Goal: Task Accomplishment & Management: Manage account settings

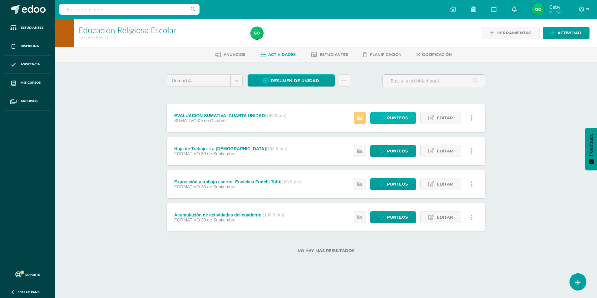
click at [400, 118] on span "Punteos" at bounding box center [397, 118] width 21 height 12
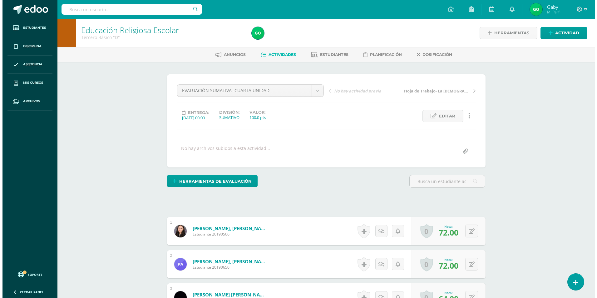
scroll to position [0, 0]
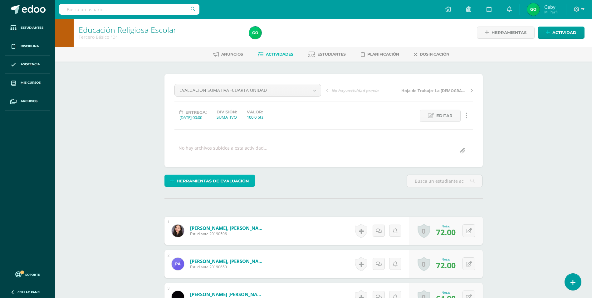
click at [214, 179] on span "Herramientas de evaluación" at bounding box center [213, 181] width 72 height 12
click at [231, 161] on link "Sustitución de nota" at bounding box center [226, 160] width 62 height 10
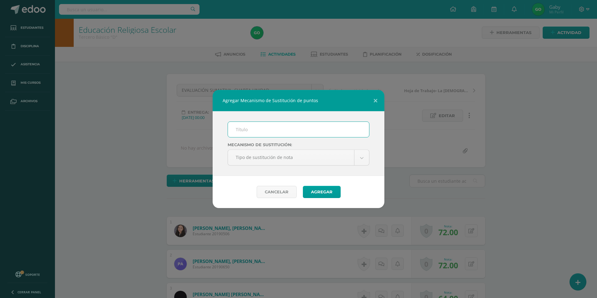
scroll to position [1, 0]
click at [282, 128] on input "text" at bounding box center [298, 129] width 141 height 15
type input "PMA- CUARTA UNIDAD"
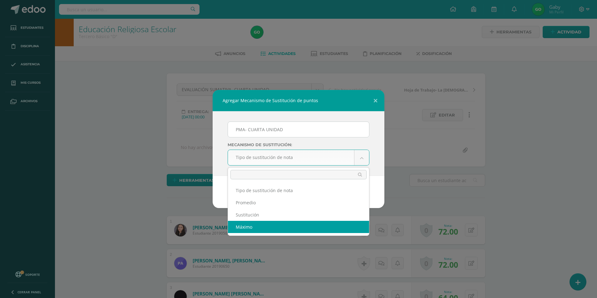
select select "maximum"
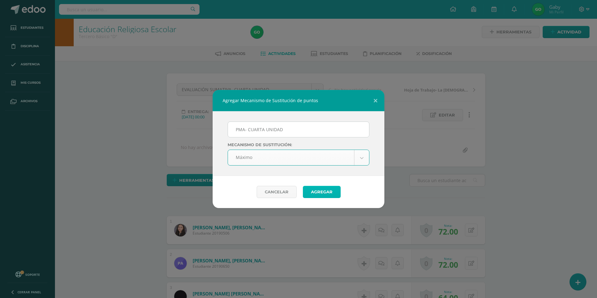
click at [319, 190] on button "Agregar" at bounding box center [322, 192] width 38 height 12
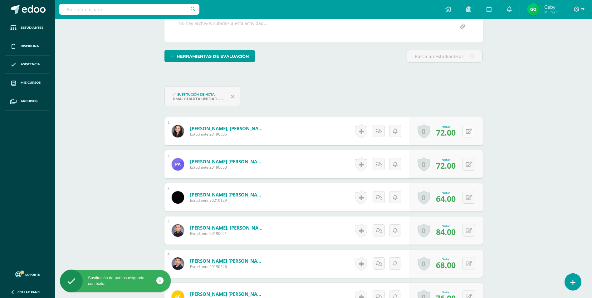
scroll to position [125, 0]
click at [471, 132] on button at bounding box center [468, 130] width 13 height 13
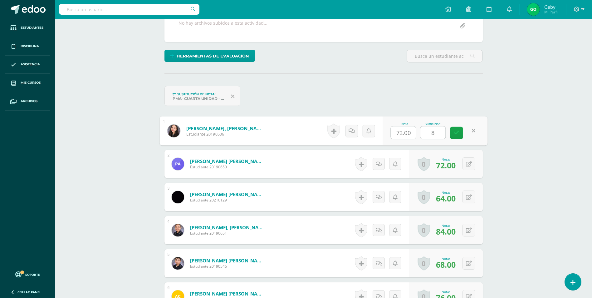
type input "80"
click at [457, 134] on icon at bounding box center [457, 132] width 6 height 5
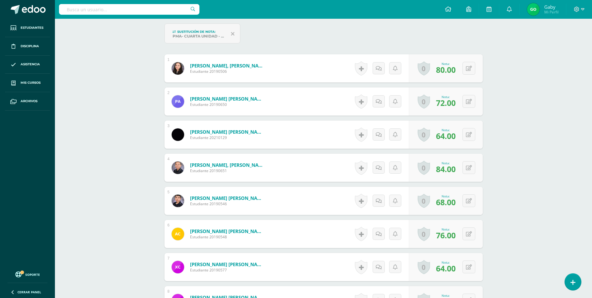
scroll to position [188, 0]
click at [470, 231] on icon at bounding box center [473, 232] width 6 height 5
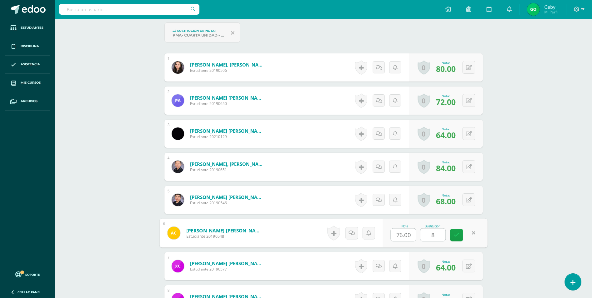
scroll to position [189, 0]
type input "80"
click at [461, 237] on link at bounding box center [456, 234] width 12 height 12
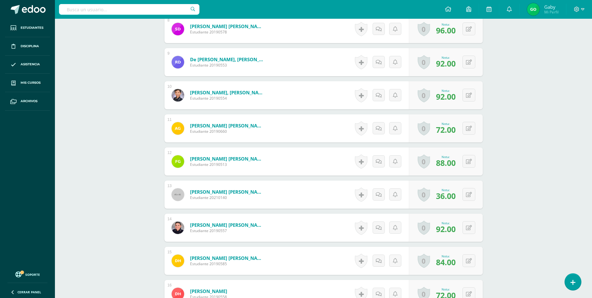
scroll to position [470, 0]
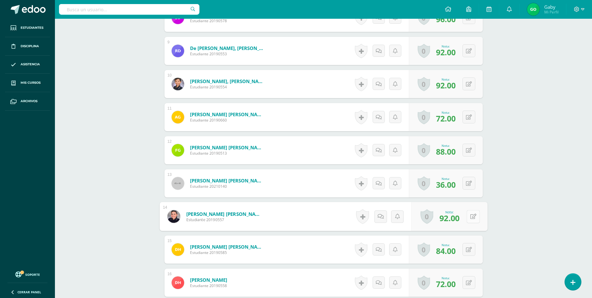
click at [470, 219] on button at bounding box center [472, 216] width 13 height 13
type input "90"
click at [457, 219] on icon at bounding box center [457, 218] width 6 height 5
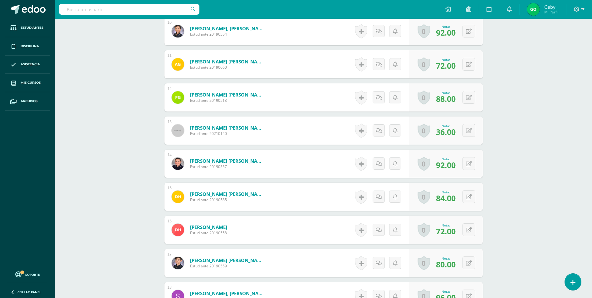
scroll to position [532, 0]
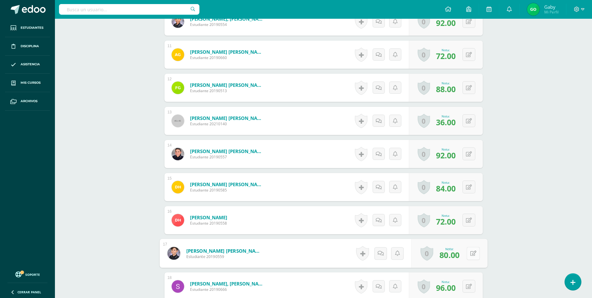
click at [470, 252] on icon at bounding box center [473, 252] width 6 height 5
type input "80"
click at [458, 252] on icon at bounding box center [457, 254] width 6 height 5
click at [473, 221] on button at bounding box center [472, 219] width 13 height 13
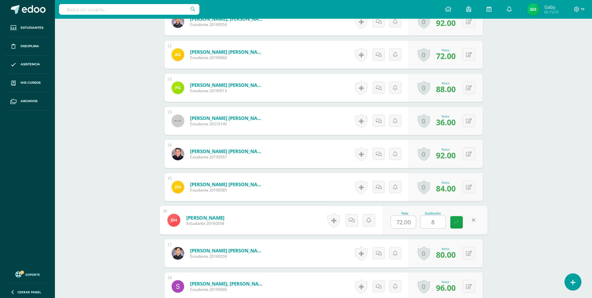
type input "80"
click at [454, 217] on link at bounding box center [456, 222] width 12 height 12
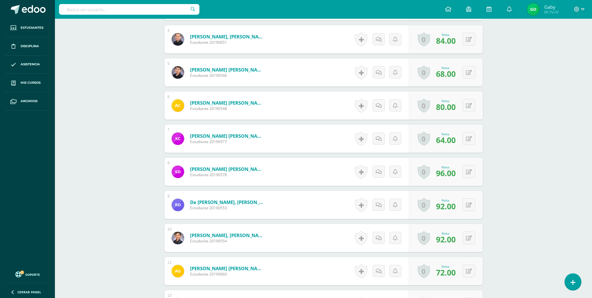
scroll to position [314, 0]
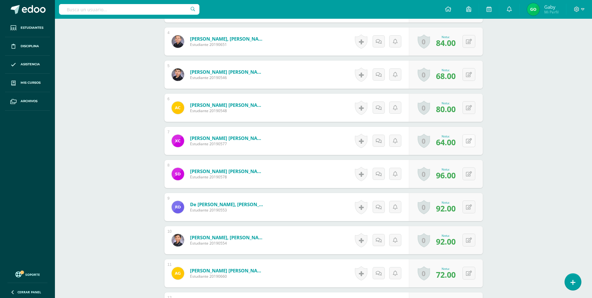
click at [469, 143] on icon at bounding box center [469, 140] width 6 height 5
type input "70"
click at [457, 137] on link at bounding box center [456, 143] width 12 height 12
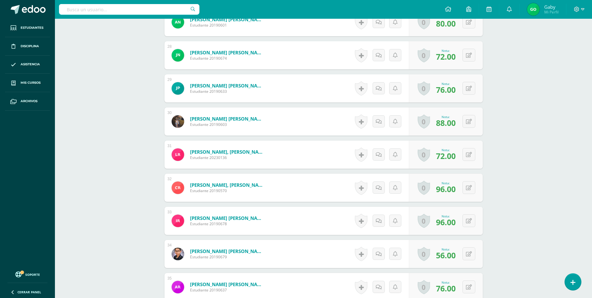
scroll to position [1312, 0]
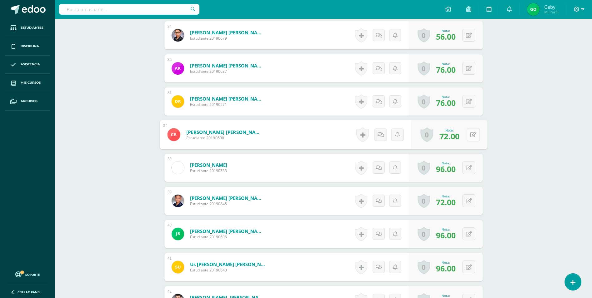
drag, startPoint x: 470, startPoint y: 132, endPoint x: 471, endPoint y: 129, distance: 3.2
click at [470, 132] on icon at bounding box center [473, 134] width 6 height 5
type input "70"
click at [458, 136] on icon at bounding box center [457, 136] width 6 height 5
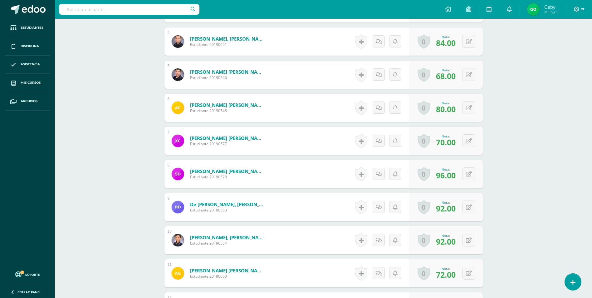
scroll to position [282, 0]
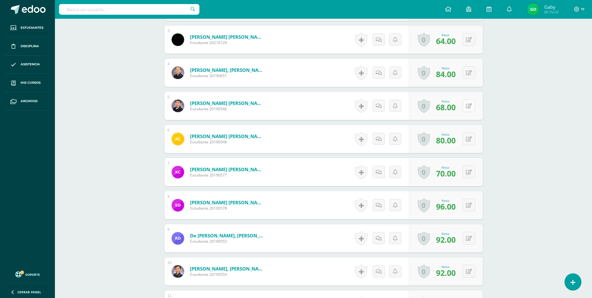
click at [470, 104] on icon at bounding box center [469, 105] width 6 height 5
type input "80"
click at [453, 109] on link at bounding box center [456, 108] width 12 height 12
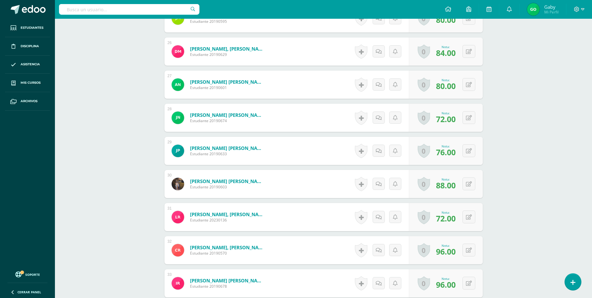
scroll to position [1281, 0]
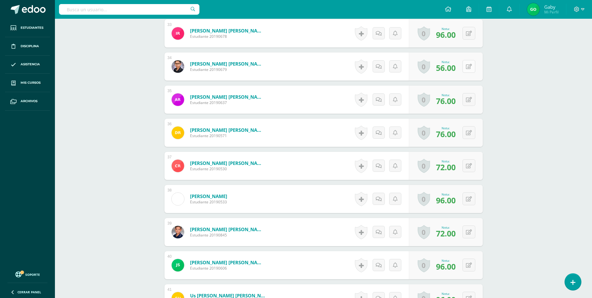
click at [466, 69] on button at bounding box center [468, 66] width 13 height 13
type input "75"
click at [453, 67] on link at bounding box center [456, 68] width 12 height 12
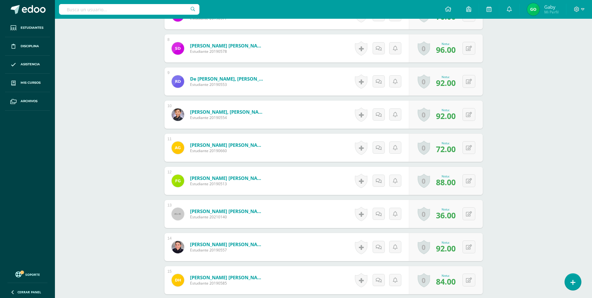
scroll to position [438, 0]
click at [468, 209] on button at bounding box center [468, 214] width 13 height 13
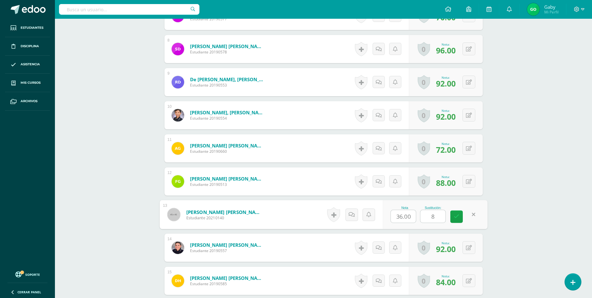
type input "85"
click at [452, 217] on link at bounding box center [456, 216] width 12 height 12
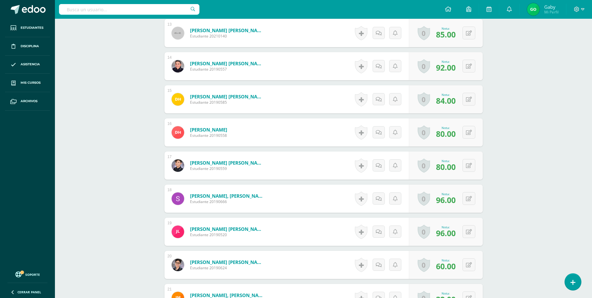
scroll to position [657, 0]
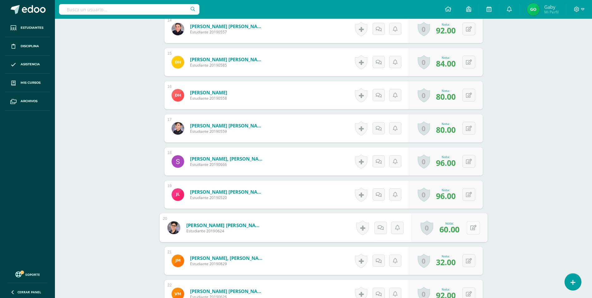
click at [467, 228] on button at bounding box center [472, 227] width 13 height 13
type input "85"
click at [457, 229] on icon at bounding box center [457, 229] width 6 height 5
click at [466, 261] on div "0 Logros Logros obtenidos Aún no hay logros agregados Nota: 32.00" at bounding box center [449, 260] width 76 height 29
click at [476, 258] on button at bounding box center [472, 260] width 13 height 13
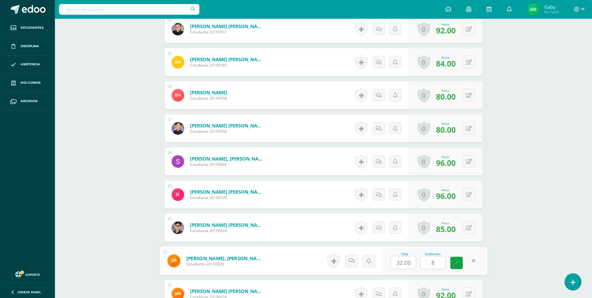
type input "85"
click at [456, 258] on link at bounding box center [456, 262] width 12 height 12
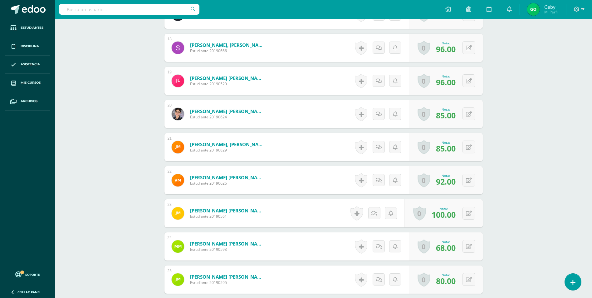
scroll to position [813, 0]
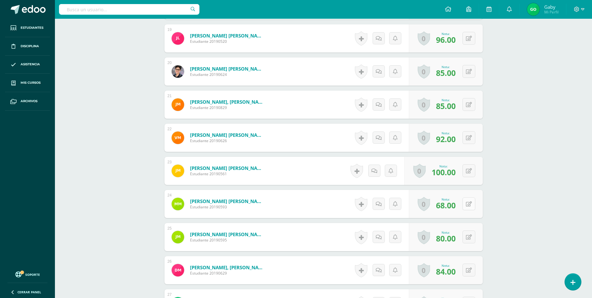
click at [467, 204] on button at bounding box center [468, 203] width 13 height 13
type input "65"
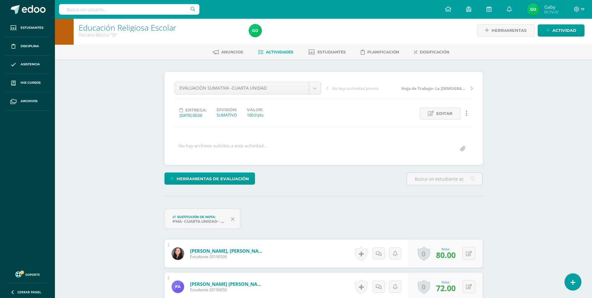
scroll to position [0, 0]
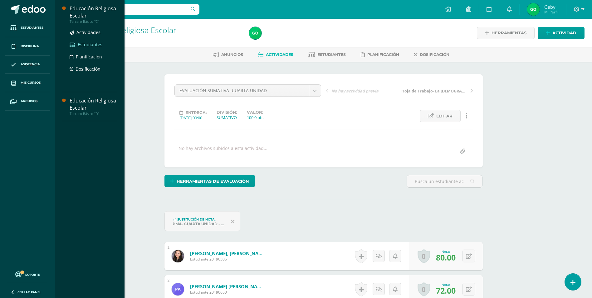
click at [89, 45] on span "Estudiantes" at bounding box center [90, 44] width 25 height 6
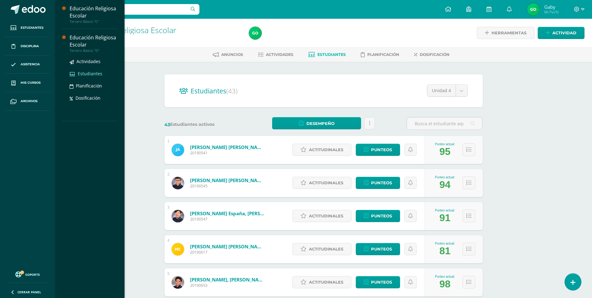
click at [87, 75] on span "Estudiantes" at bounding box center [90, 74] width 25 height 6
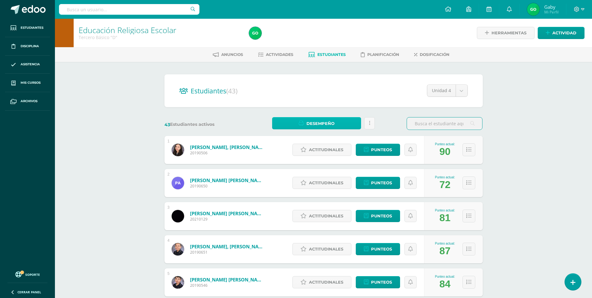
click at [317, 127] on span "Desempeño" at bounding box center [320, 124] width 28 height 12
click at [328, 102] on link "Descargar como PDF" at bounding box center [317, 102] width 66 height 10
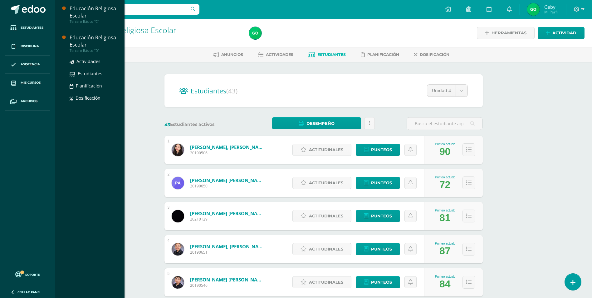
click at [100, 39] on div "Educación Religiosa Escolar" at bounding box center [93, 41] width 47 height 14
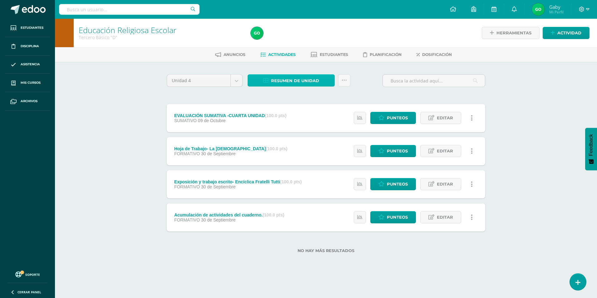
click at [306, 81] on span "Resumen de unidad" at bounding box center [295, 81] width 48 height 12
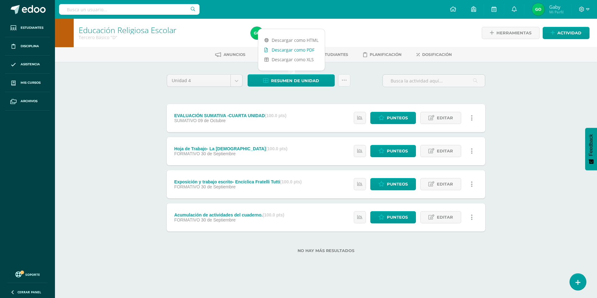
click at [302, 49] on link "Descargar como PDF" at bounding box center [291, 50] width 66 height 10
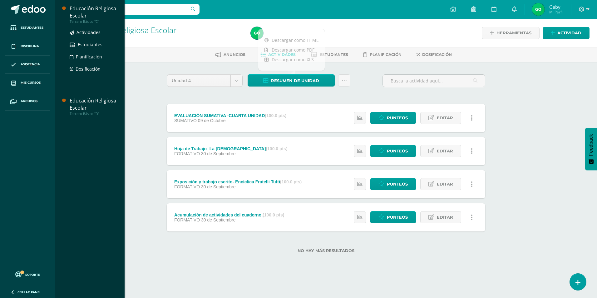
click at [95, 11] on div "Educación Religiosa Escolar" at bounding box center [93, 12] width 47 height 14
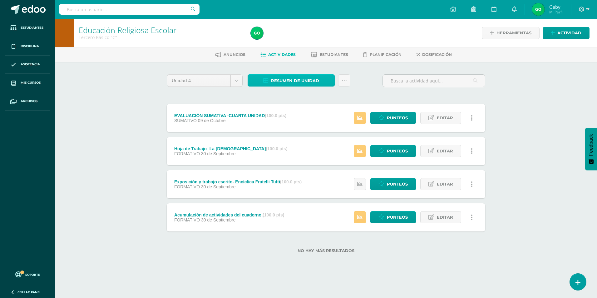
click at [284, 80] on span "Resumen de unidad" at bounding box center [295, 81] width 48 height 12
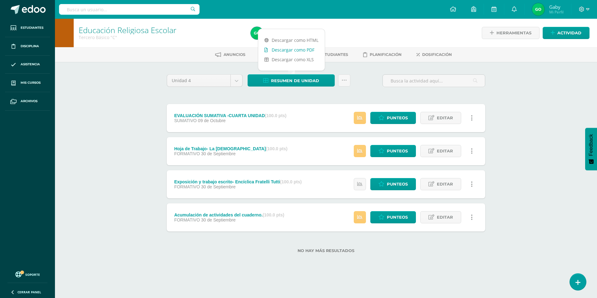
click at [312, 50] on link "Descargar como PDF" at bounding box center [291, 50] width 66 height 10
click at [66, 112] on div "Educación Religiosa Escolar Tercero Básico "C" Herramientas Detalle de asistenc…" at bounding box center [326, 146] width 542 height 254
